Goal: Task Accomplishment & Management: Use online tool/utility

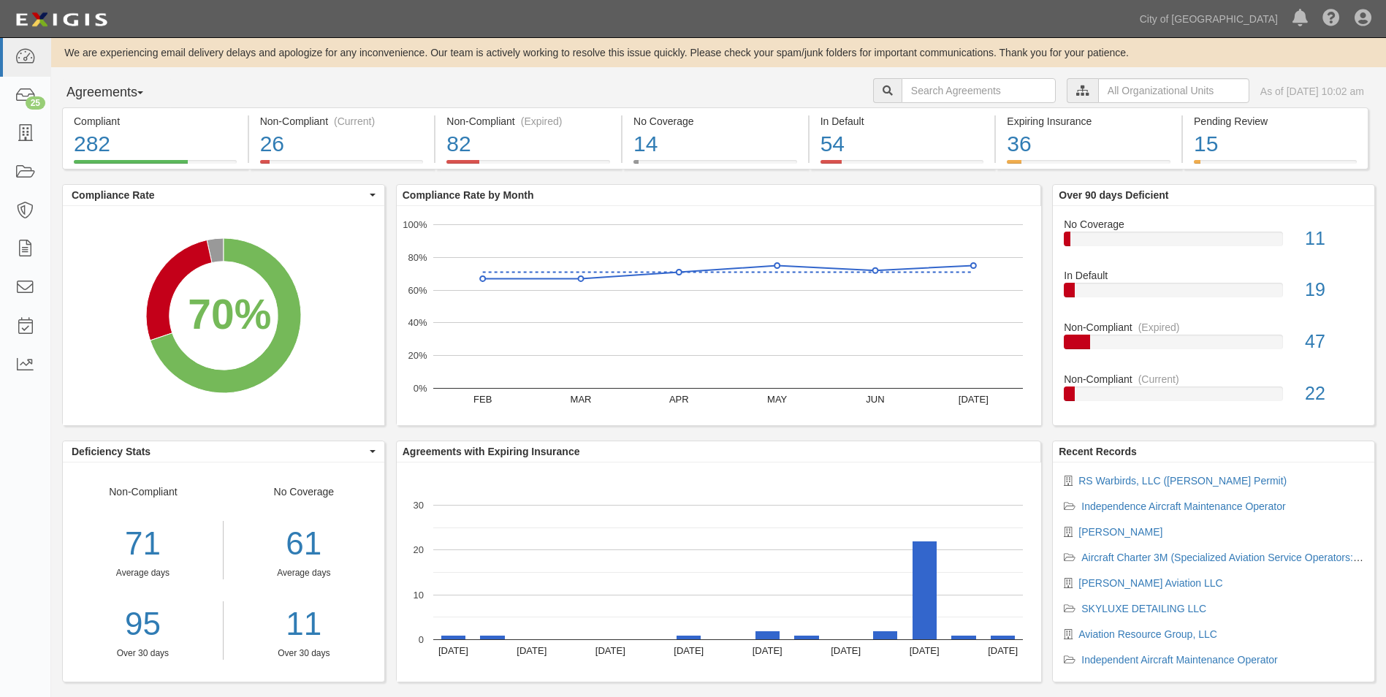
click at [1067, 91] on div at bounding box center [1082, 90] width 31 height 25
click at [1099, 88] on input "text" at bounding box center [1174, 90] width 151 height 25
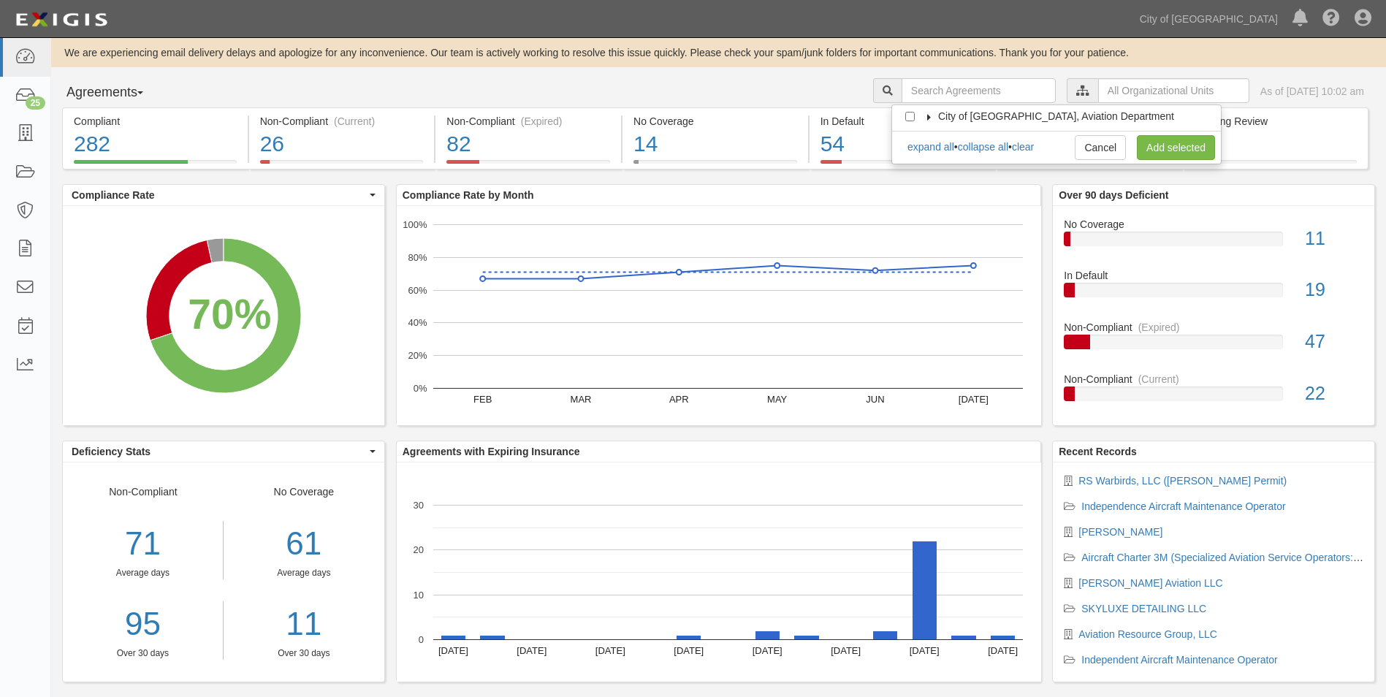
click at [933, 118] on icon at bounding box center [930, 117] width 10 height 7
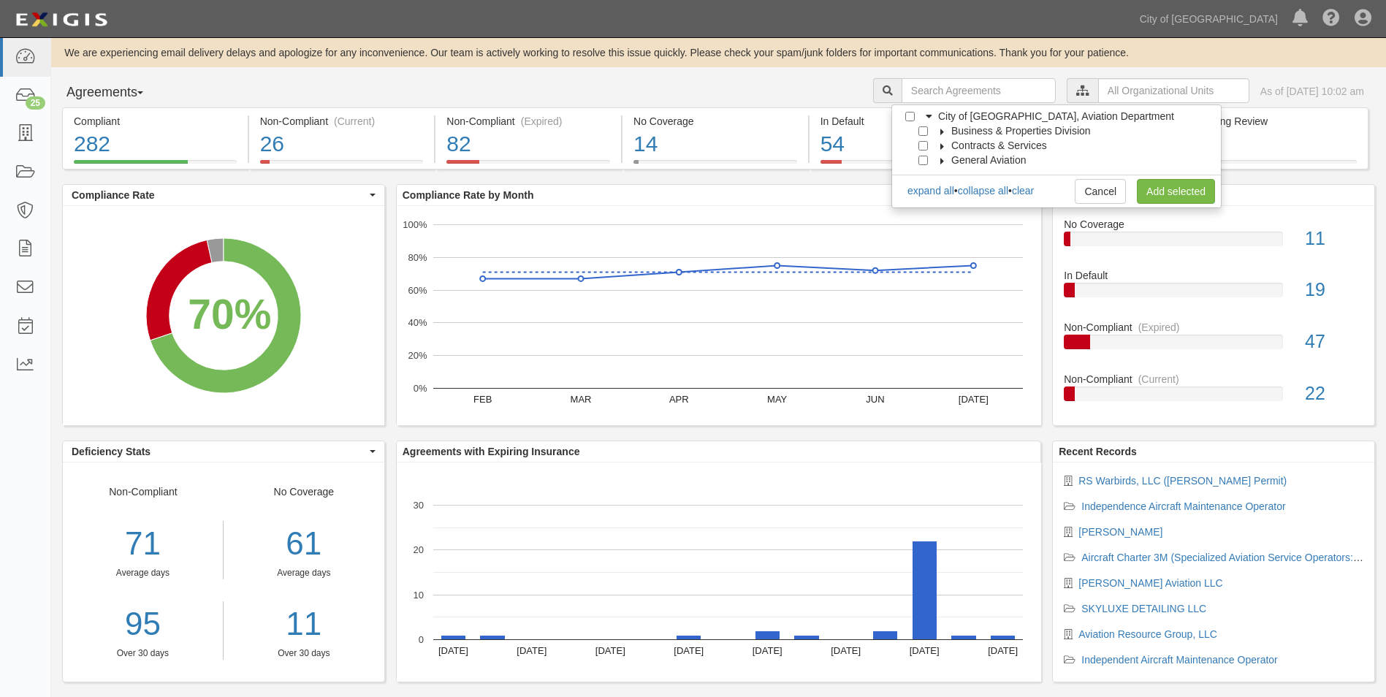
click at [946, 162] on icon at bounding box center [943, 161] width 10 height 7
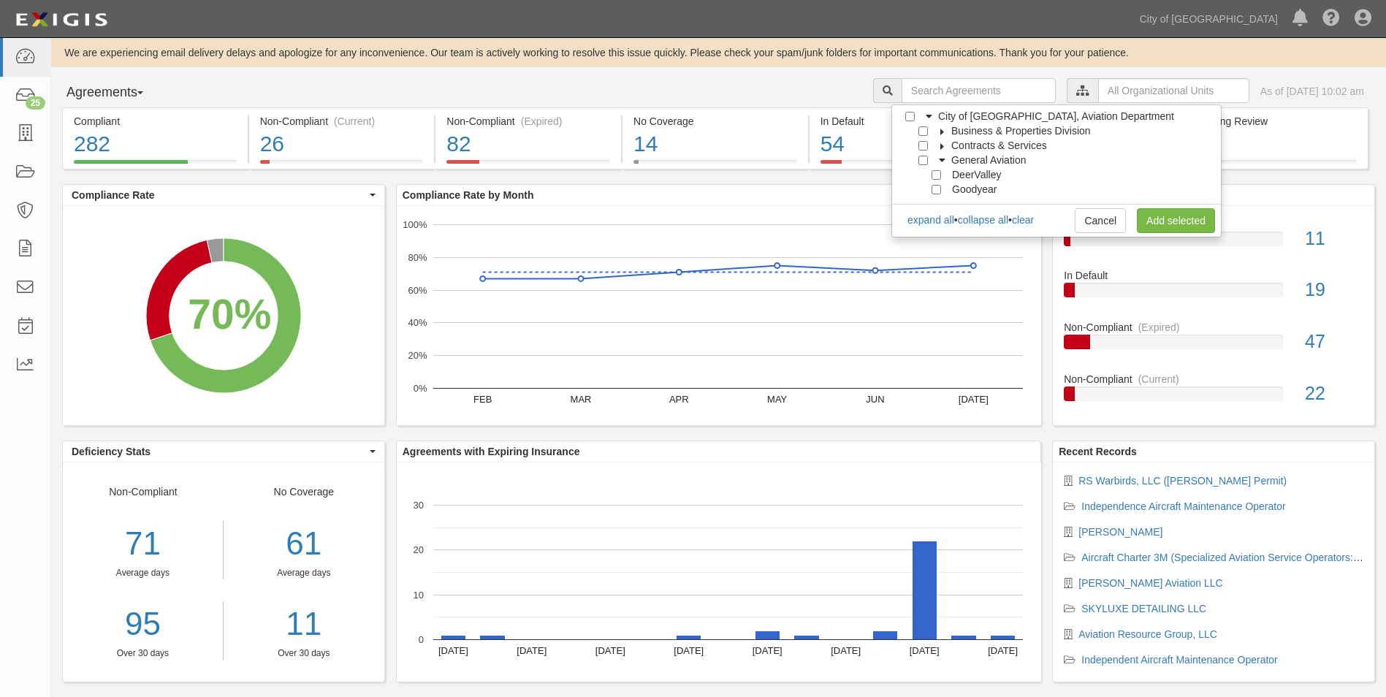
click at [942, 178] on div "DeerValley" at bounding box center [960, 174] width 81 height 15
click at [934, 188] on input "Goodyear" at bounding box center [937, 190] width 10 height 10
checkbox input "true"
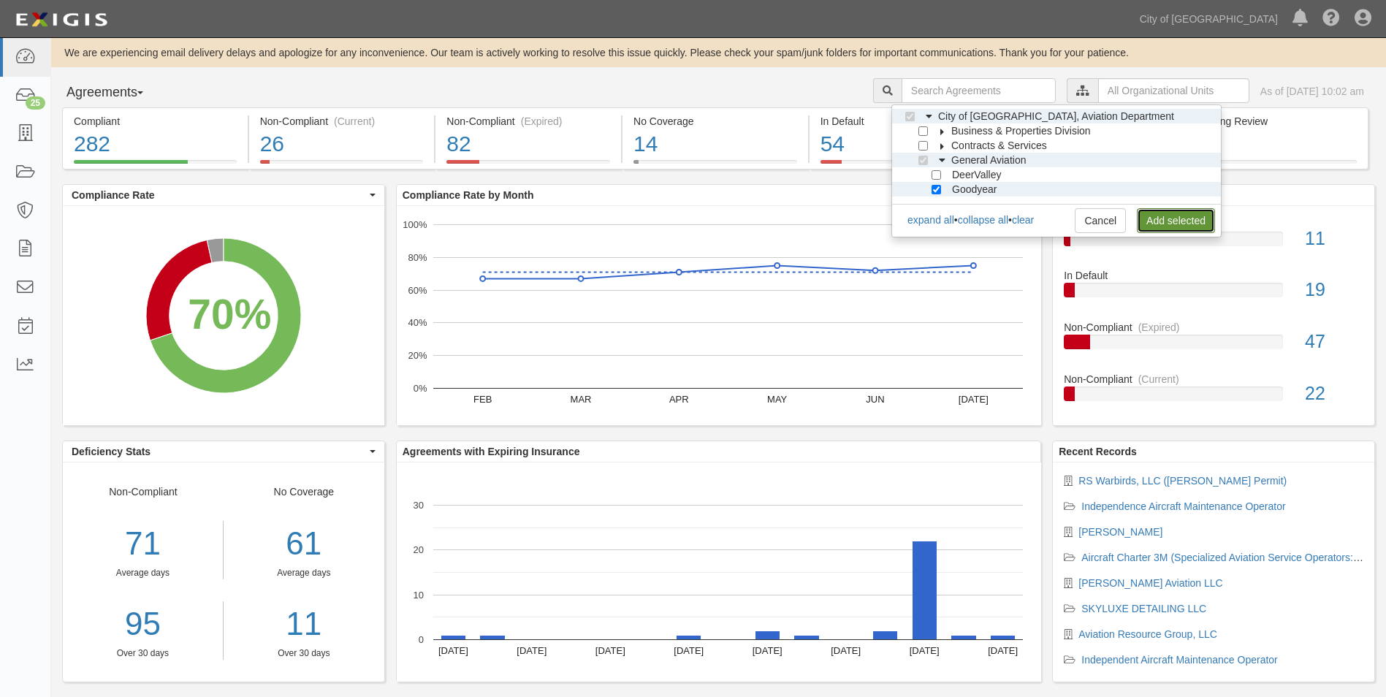
click at [1168, 217] on link "Add selected" at bounding box center [1176, 220] width 78 height 25
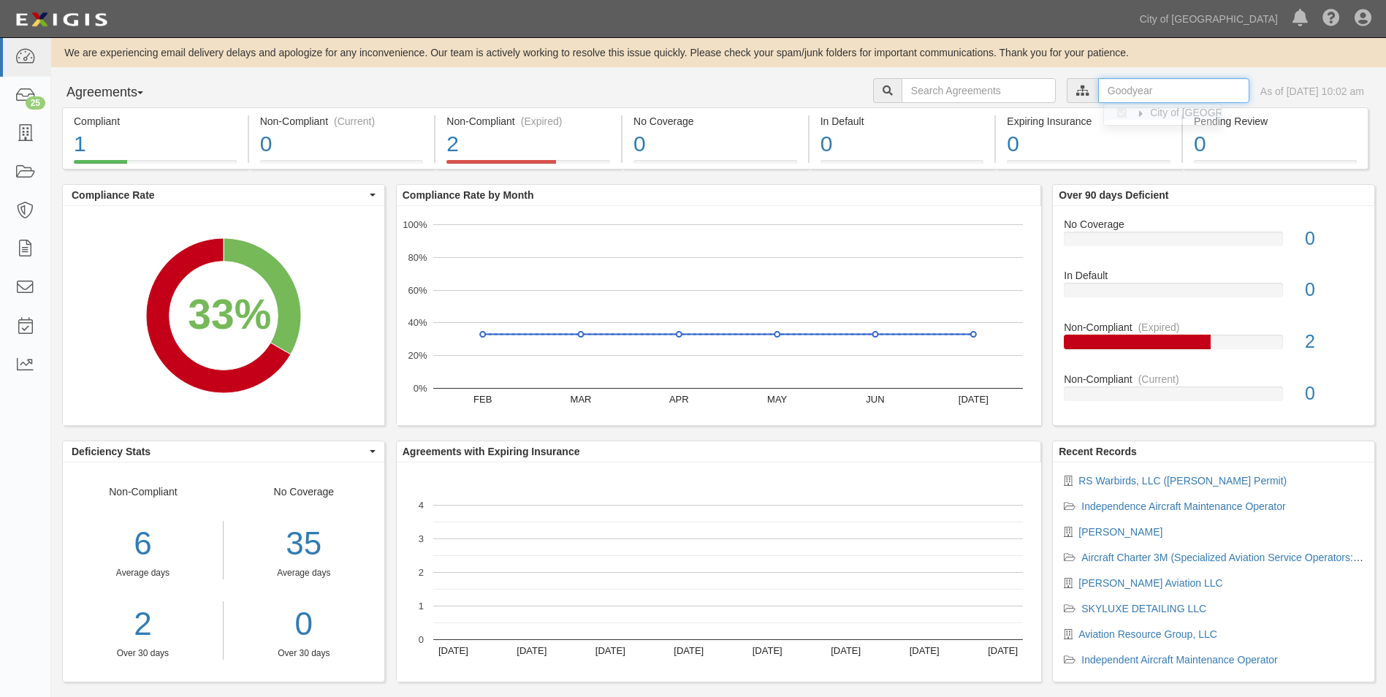
click at [1131, 91] on input "text" at bounding box center [1174, 90] width 151 height 25
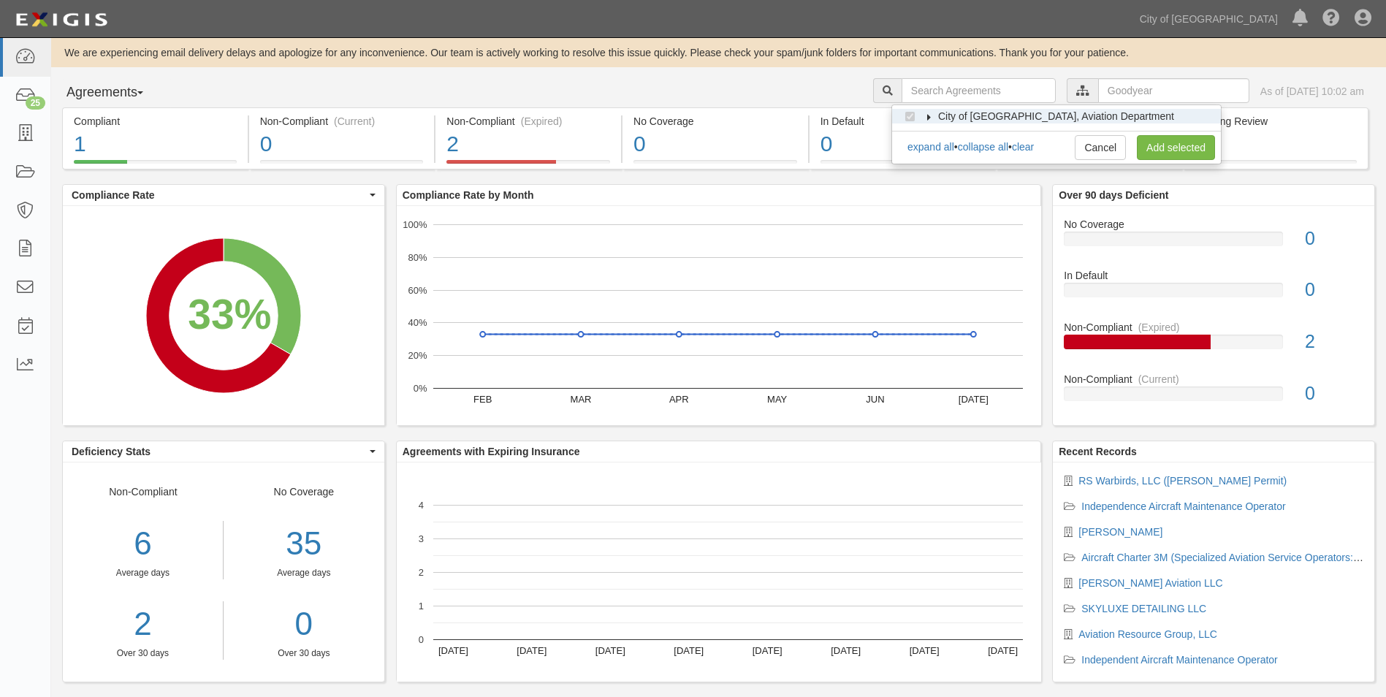
click at [930, 118] on icon at bounding box center [930, 117] width 10 height 7
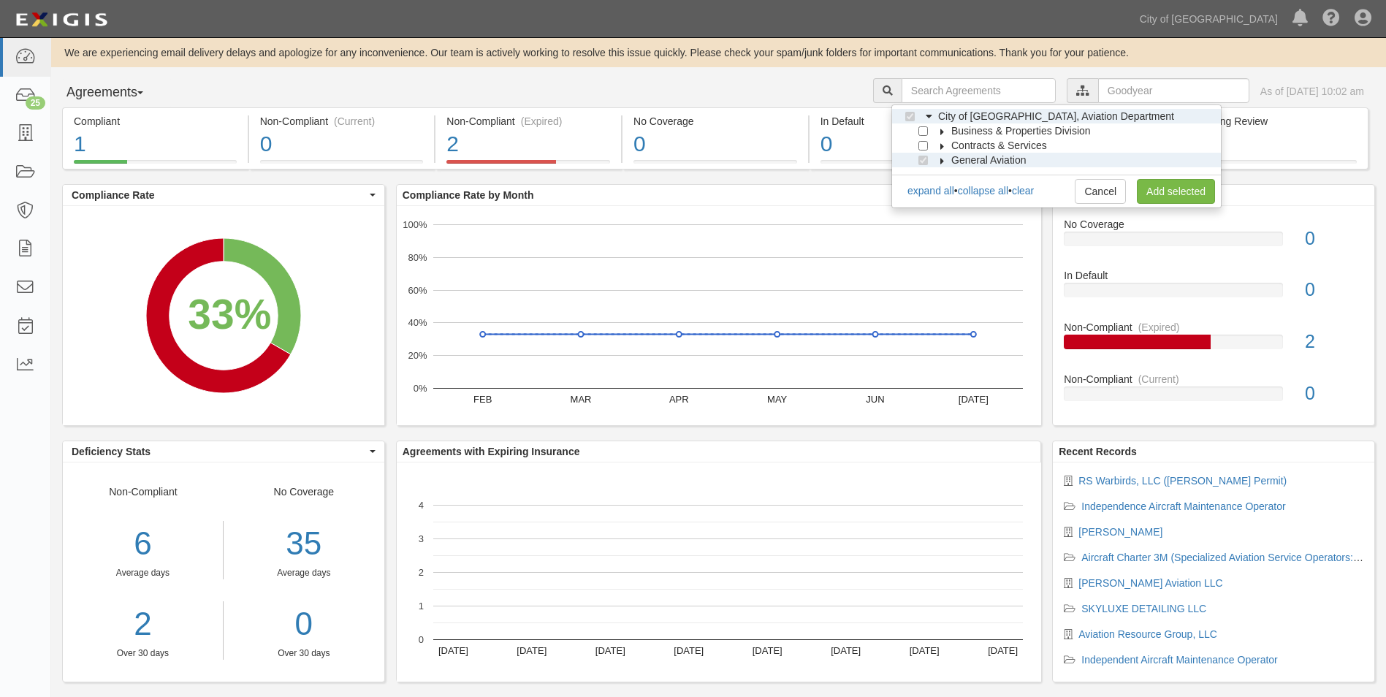
click at [938, 158] on icon at bounding box center [943, 161] width 10 height 7
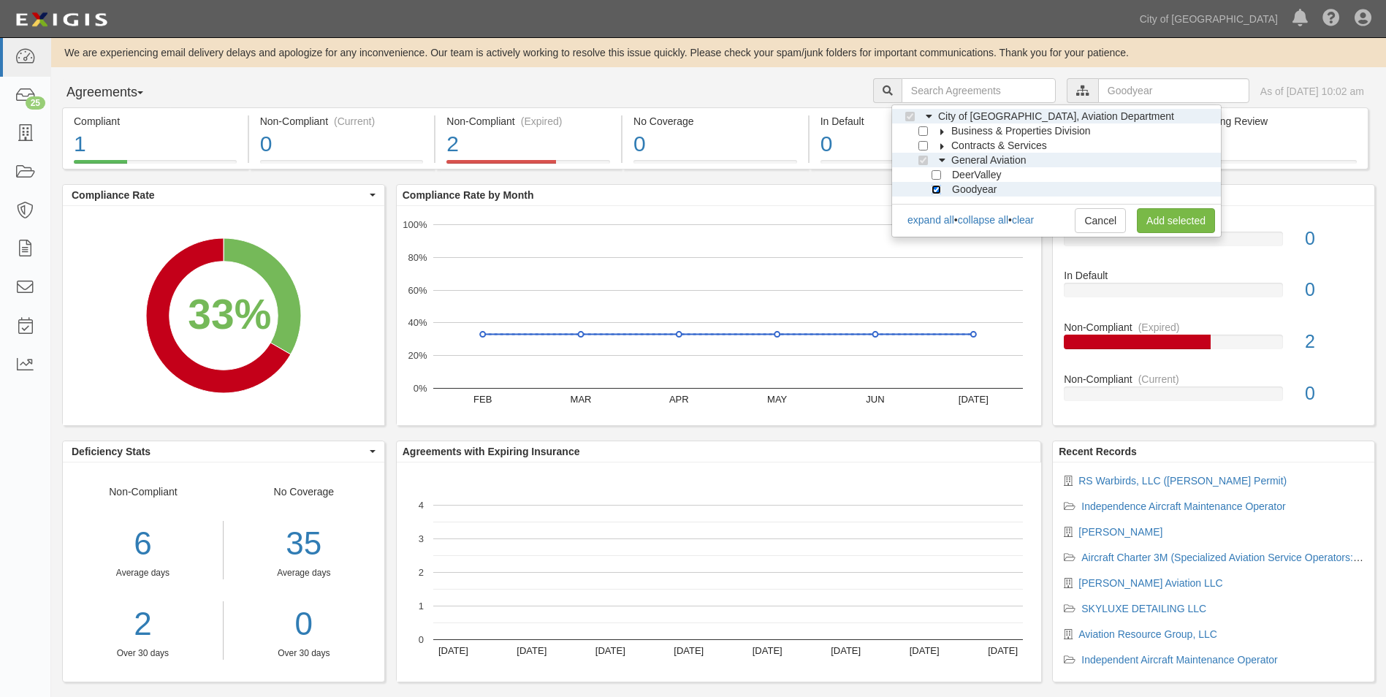
click at [934, 185] on input "Goodyear" at bounding box center [937, 190] width 10 height 10
checkbox input "false"
click at [939, 175] on input "DeerValley" at bounding box center [937, 175] width 10 height 10
checkbox input "true"
click at [1174, 217] on link "Add selected" at bounding box center [1176, 220] width 78 height 25
